Goal: Task Accomplishment & Management: Manage account settings

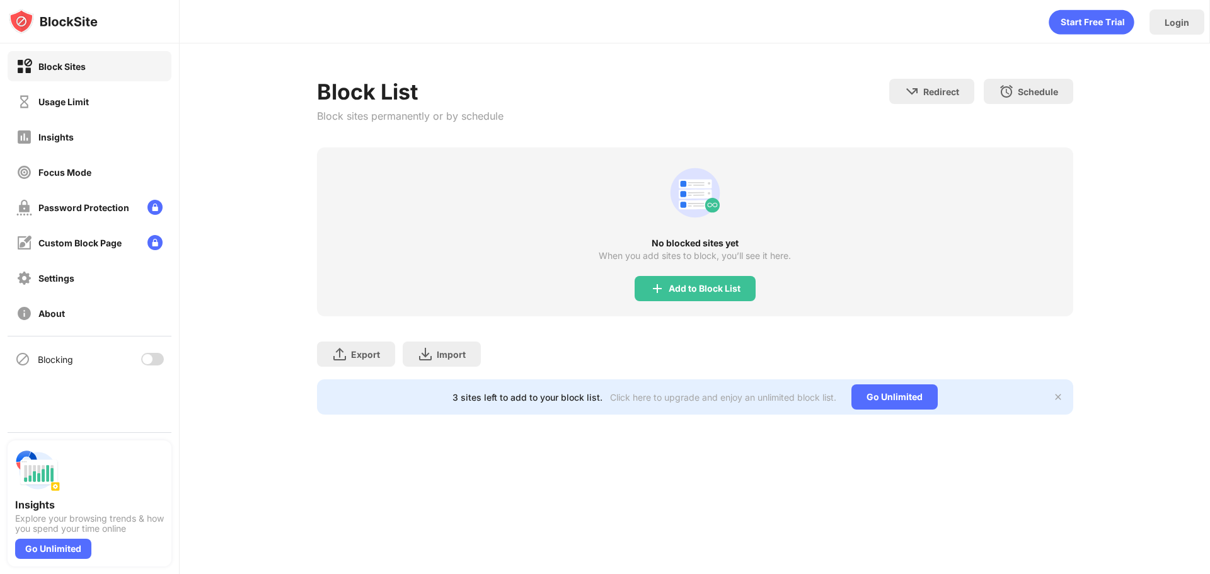
click at [151, 361] on div at bounding box center [147, 359] width 10 height 10
click at [142, 212] on div "Password Protection" at bounding box center [90, 207] width 164 height 30
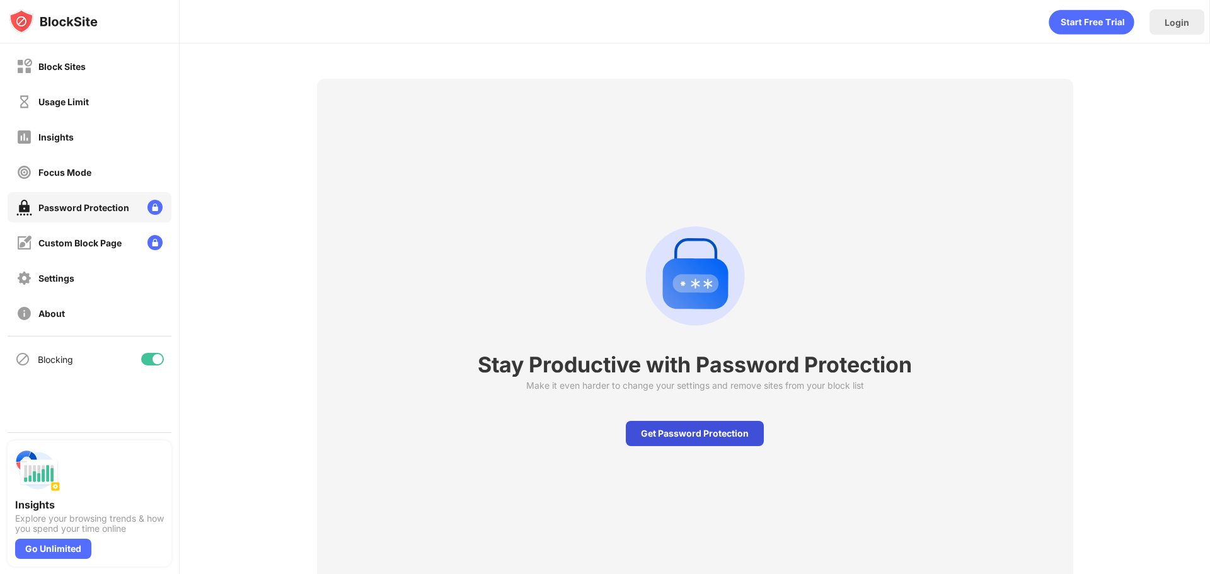
click at [643, 440] on div "Get Password Protection" at bounding box center [695, 433] width 138 height 25
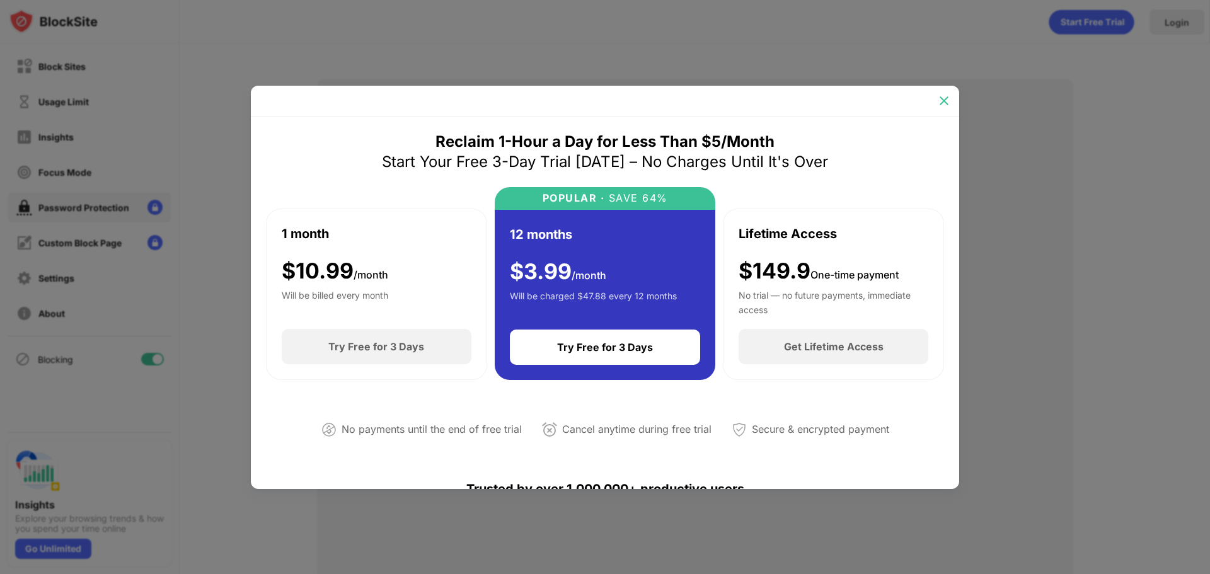
click at [947, 105] on img at bounding box center [943, 100] width 13 height 13
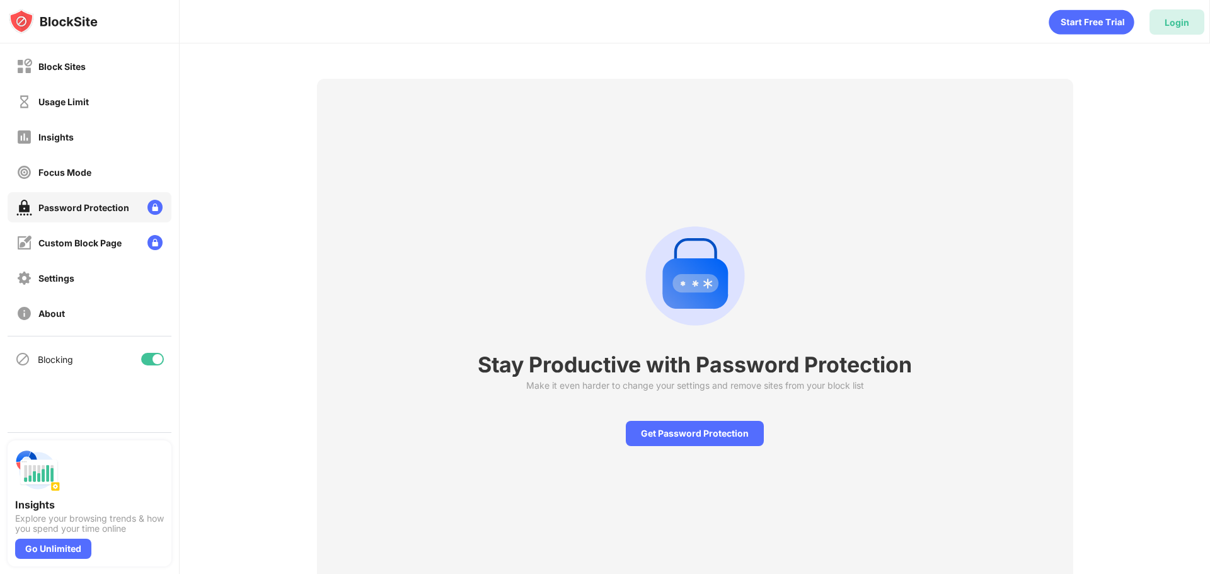
click at [1184, 31] on div "Login" at bounding box center [1176, 21] width 55 height 25
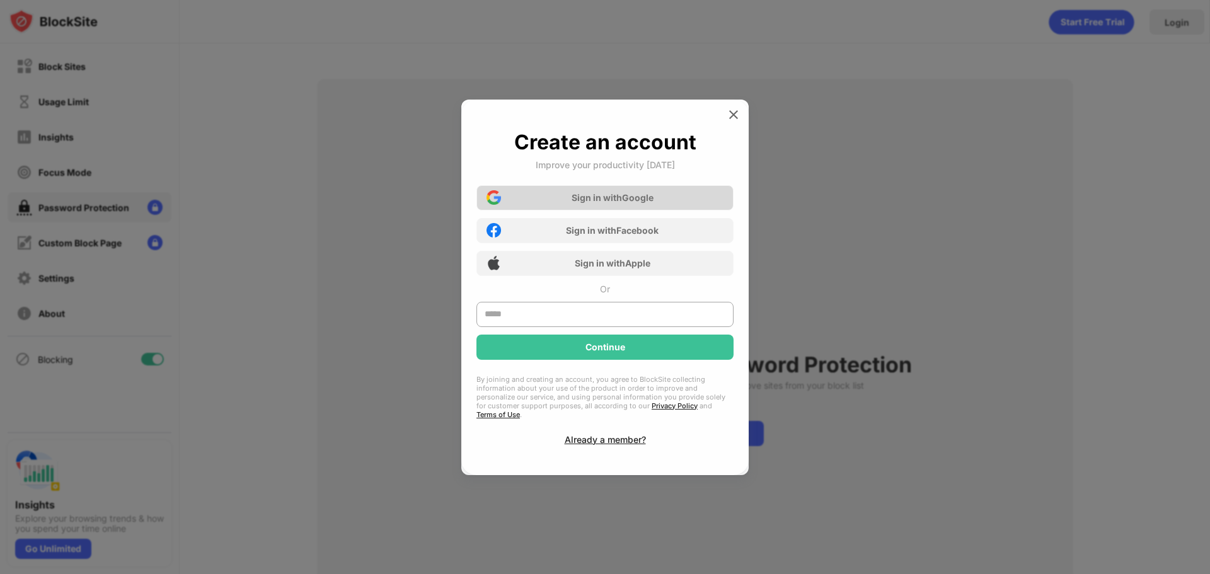
click at [651, 203] on div "Sign in with Google" at bounding box center [612, 197] width 82 height 11
click at [636, 203] on div "Sign in with Google" at bounding box center [612, 197] width 82 height 11
